Goal: Find specific page/section: Find specific page/section

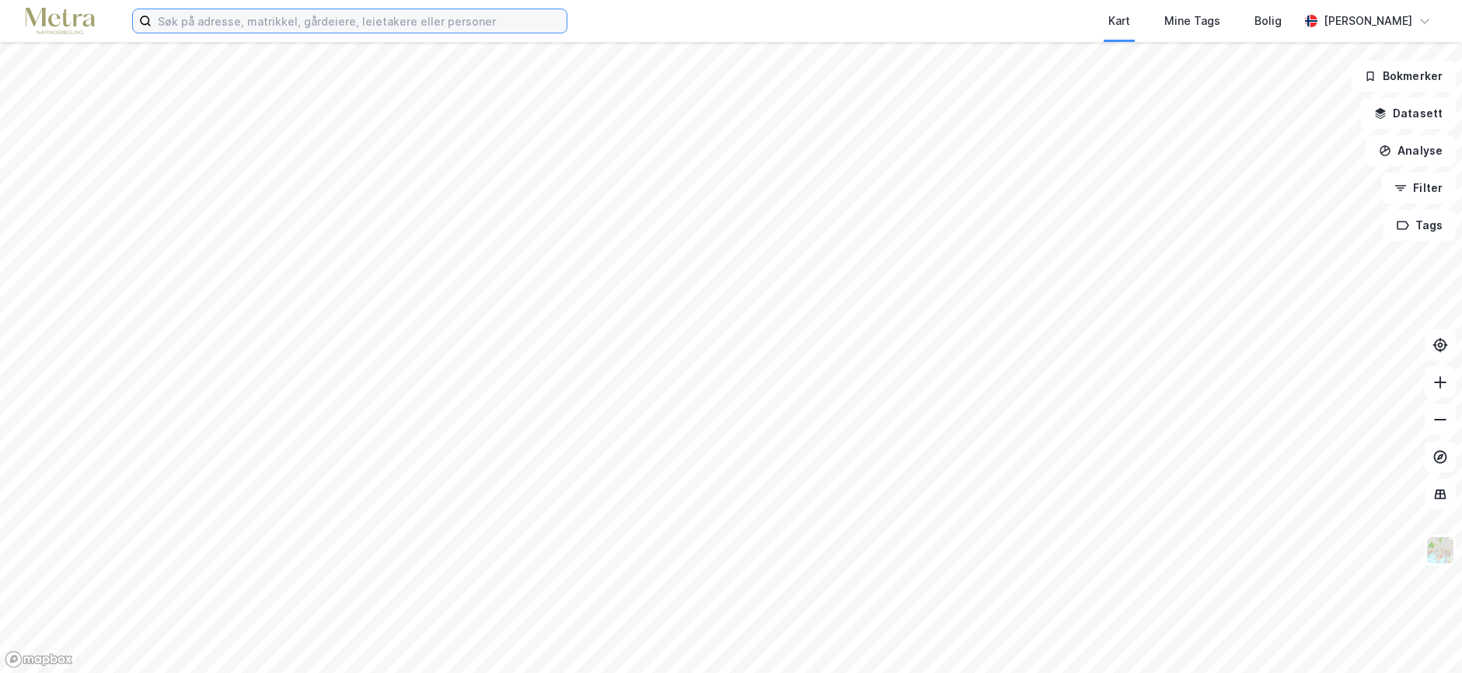
click at [247, 24] on input at bounding box center [359, 20] width 415 height 23
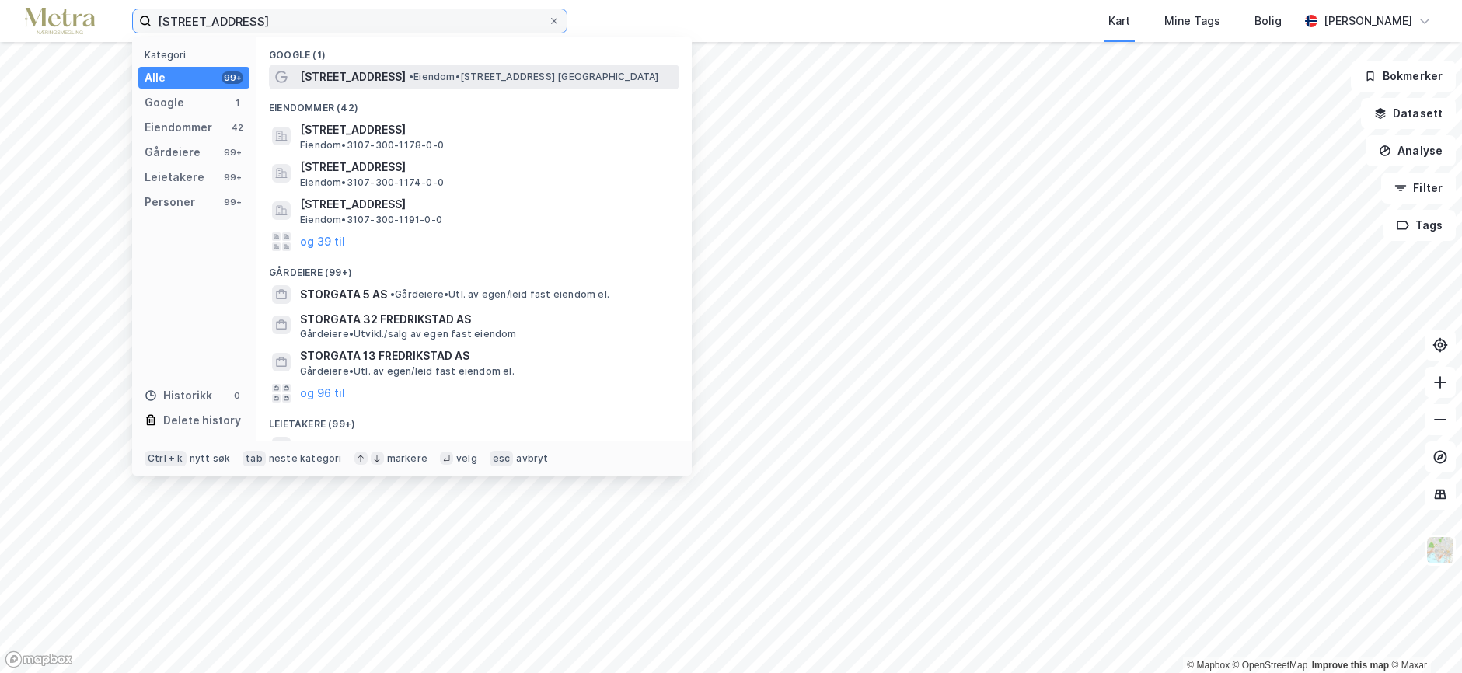
type input "[STREET_ADDRESS]"
click at [352, 78] on span "[STREET_ADDRESS]" at bounding box center [353, 77] width 106 height 19
